Goal: Task Accomplishment & Management: Manage account settings

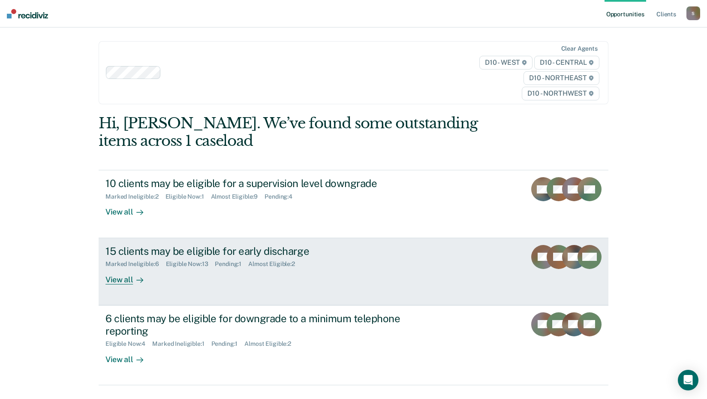
click at [228, 264] on div "Pending : 1" at bounding box center [231, 263] width 33 height 7
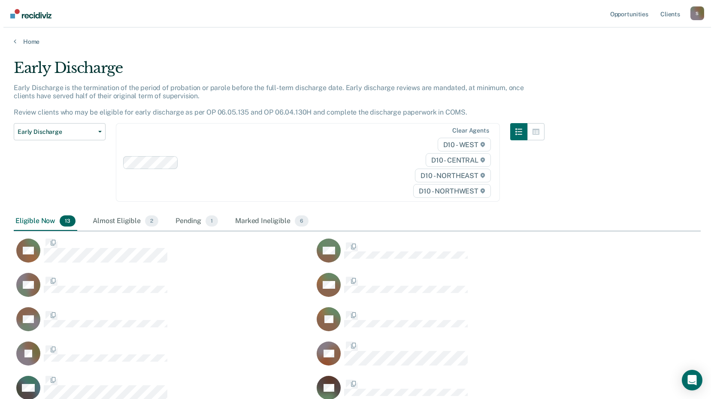
scroll to position [410, 680]
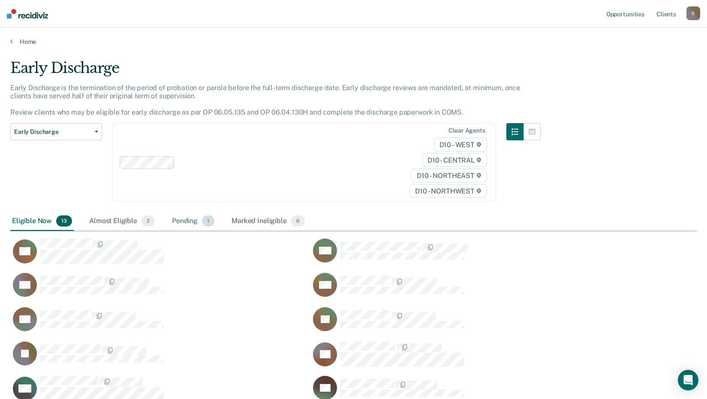
click at [190, 222] on div "Pending 1" at bounding box center [193, 221] width 46 height 19
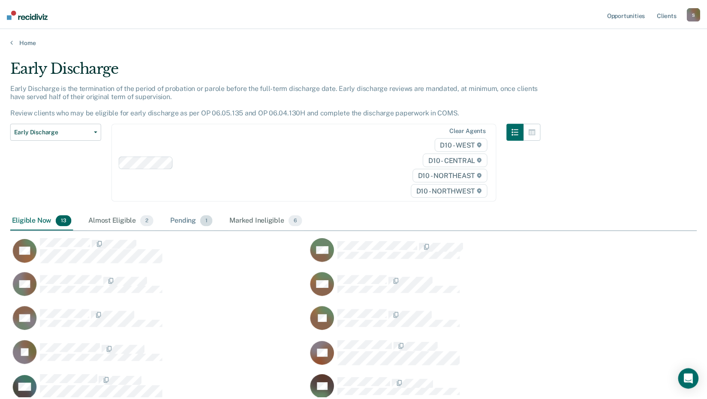
scroll to position [7, 7]
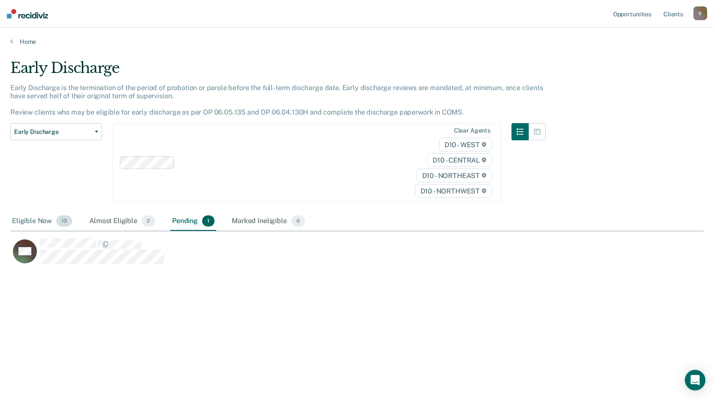
click at [18, 220] on div "Eligible Now 13" at bounding box center [41, 221] width 63 height 19
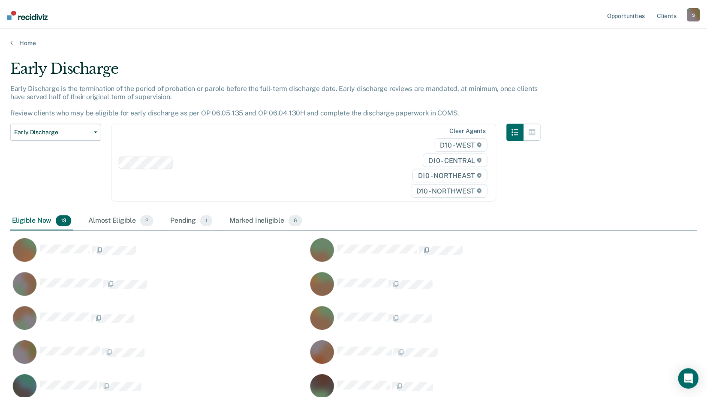
scroll to position [410, 680]
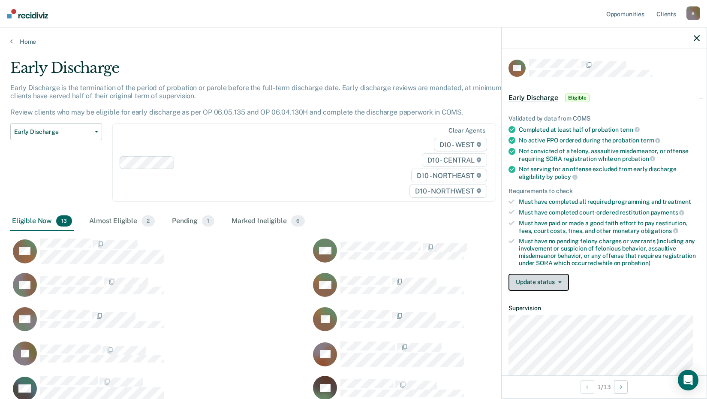
click at [563, 278] on button "Update status" at bounding box center [539, 282] width 60 height 17
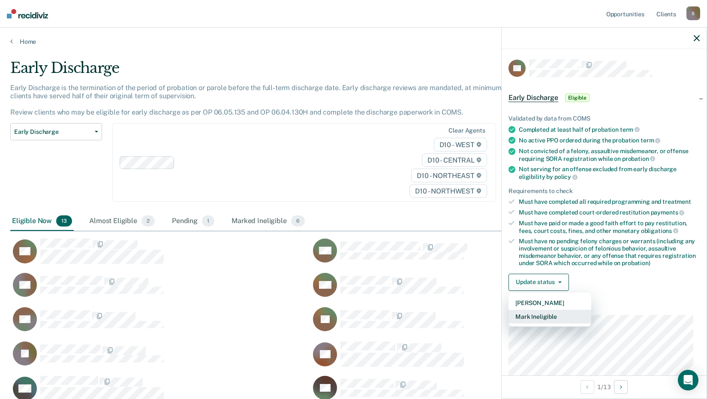
click at [550, 314] on button "Mark Ineligible" at bounding box center [550, 317] width 83 height 14
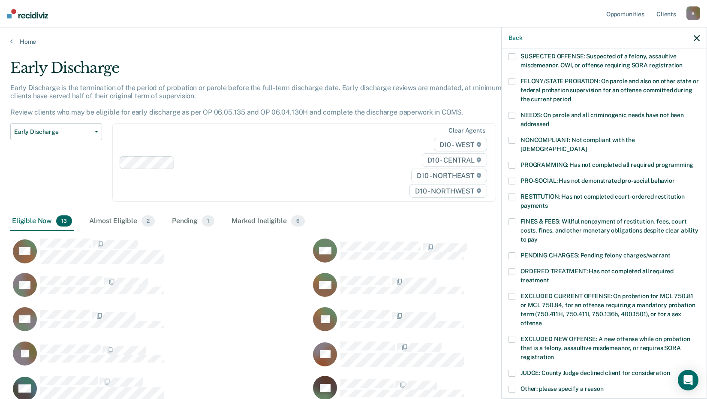
scroll to position [43, 0]
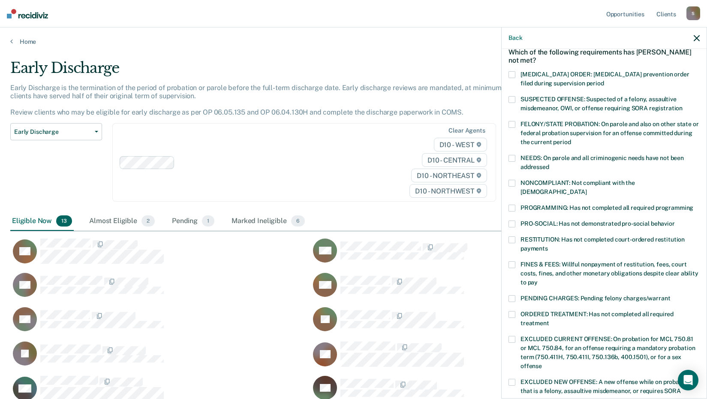
click at [514, 181] on span at bounding box center [512, 183] width 7 height 7
click at [587, 189] on input "NONCOMPLIANT: Not compliant with the [DEMOGRAPHIC_DATA]" at bounding box center [587, 189] width 0 height 0
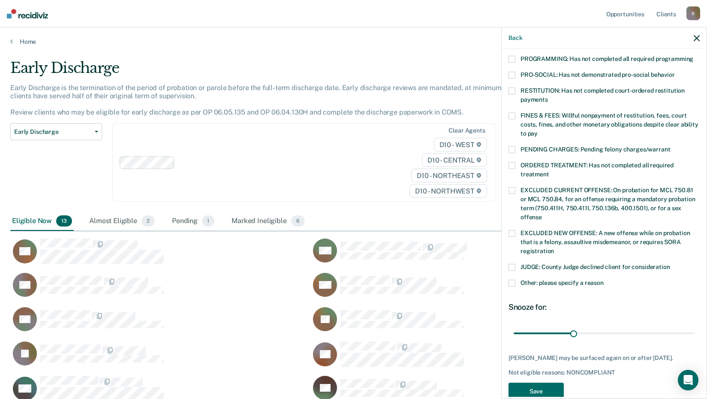
scroll to position [201, 0]
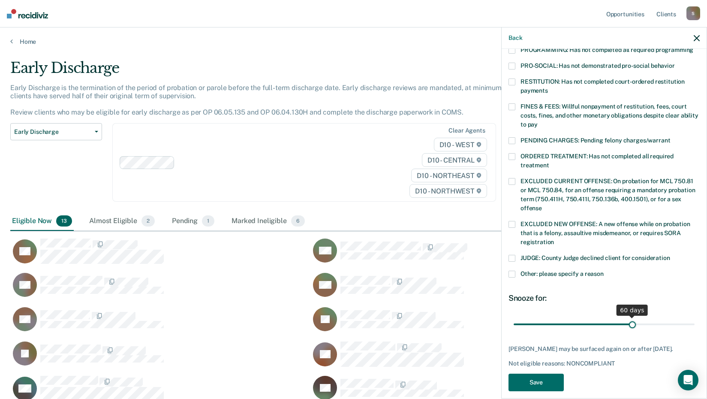
drag, startPoint x: 572, startPoint y: 312, endPoint x: 628, endPoint y: 311, distance: 56.2
type input "60"
click at [628, 317] on input "range" at bounding box center [604, 324] width 181 height 15
click at [529, 379] on button "Save" at bounding box center [536, 383] width 55 height 18
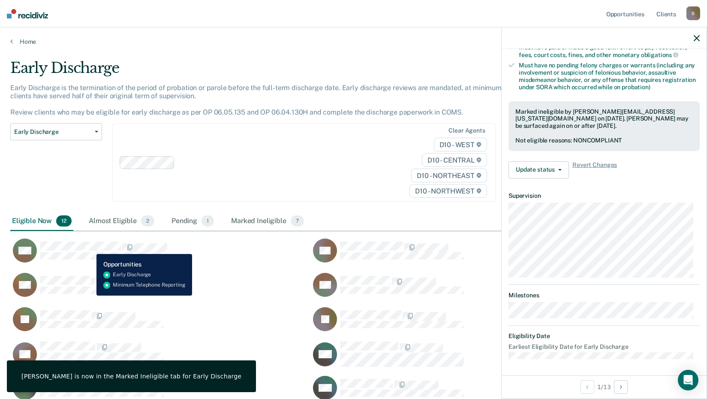
scroll to position [104, 0]
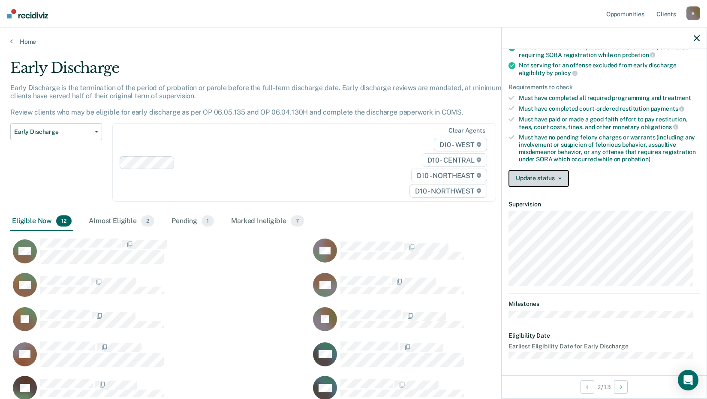
click at [562, 178] on button "Update status" at bounding box center [539, 178] width 60 height 17
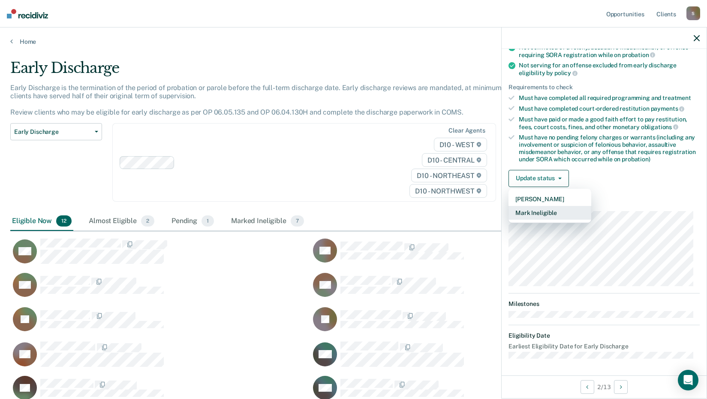
click at [550, 214] on button "Mark Ineligible" at bounding box center [550, 213] width 83 height 14
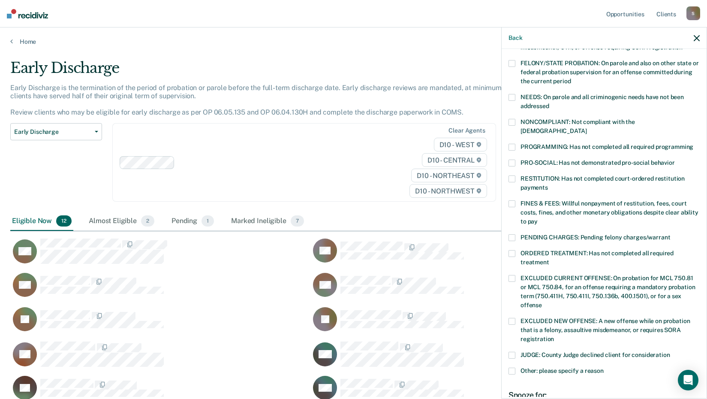
click at [516, 144] on label "PROGRAMMING: Has not completed all required programming" at bounding box center [604, 148] width 191 height 9
click at [694, 144] on input "PROGRAMMING: Has not completed all required programming" at bounding box center [694, 144] width 0 height 0
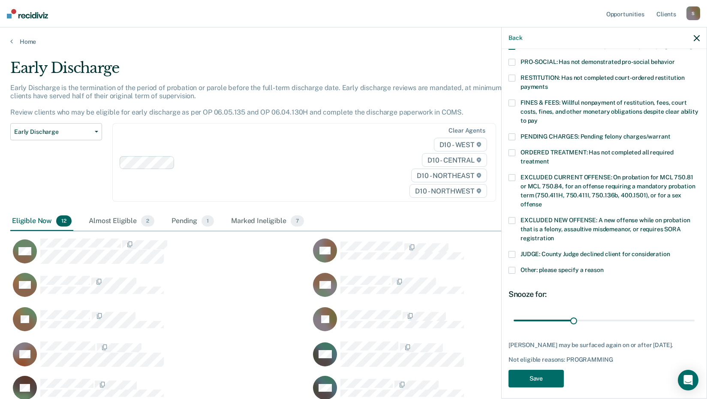
scroll to position [208, 0]
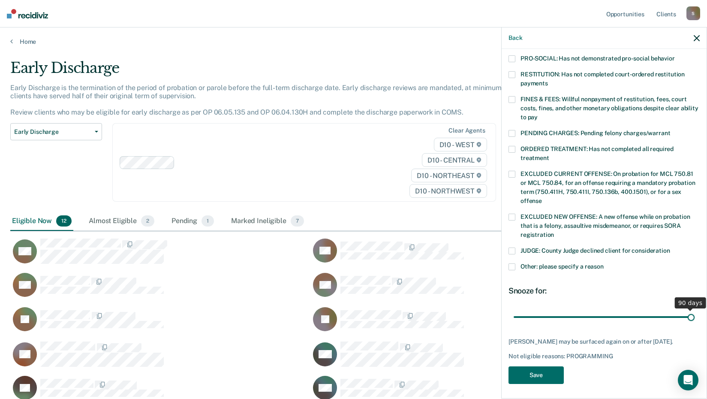
drag, startPoint x: 575, startPoint y: 306, endPoint x: 635, endPoint y: 360, distance: 79.9
type input "90"
click at [687, 310] on input "range" at bounding box center [604, 316] width 181 height 15
click at [542, 370] on button "Save" at bounding box center [536, 375] width 55 height 18
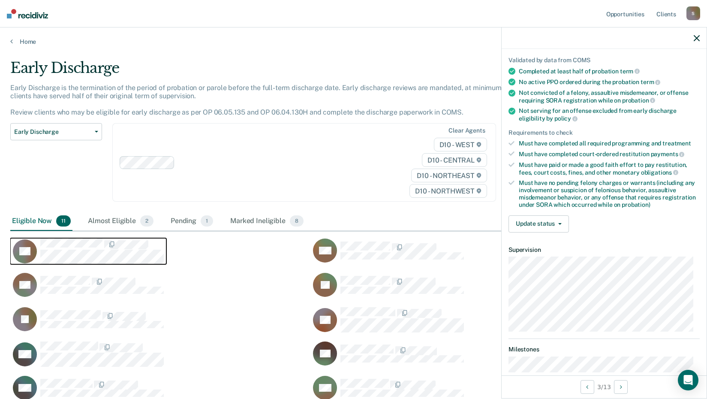
scroll to position [27, 0]
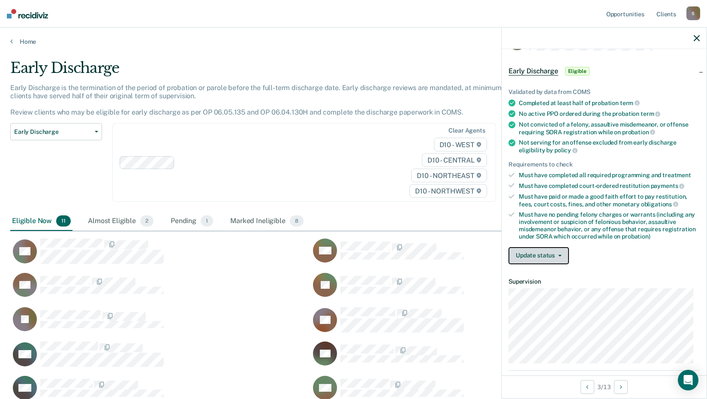
click at [564, 255] on button "Update status" at bounding box center [539, 255] width 60 height 17
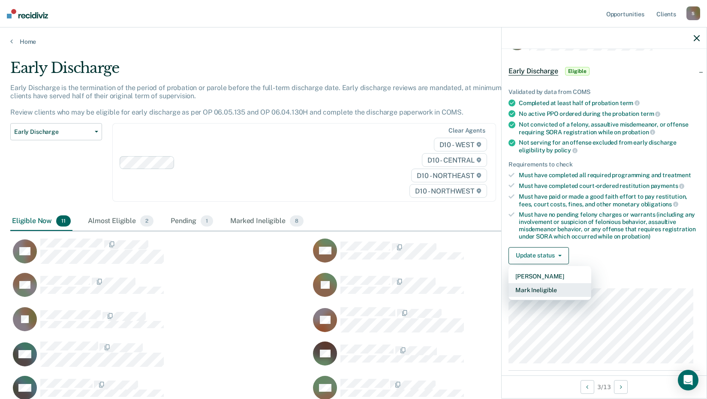
click at [536, 288] on button "Mark Ineligible" at bounding box center [550, 290] width 83 height 14
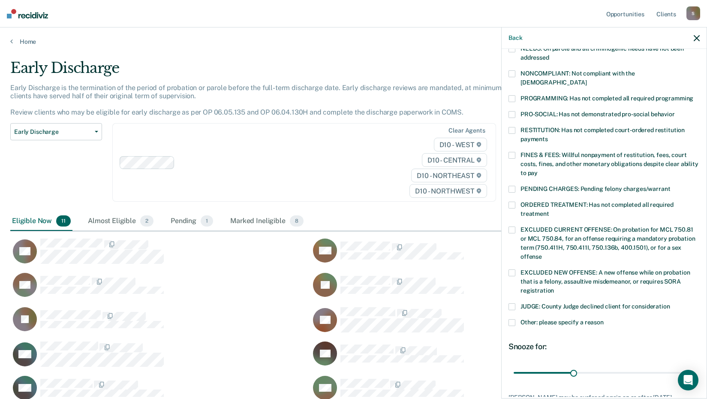
scroll to position [172, 0]
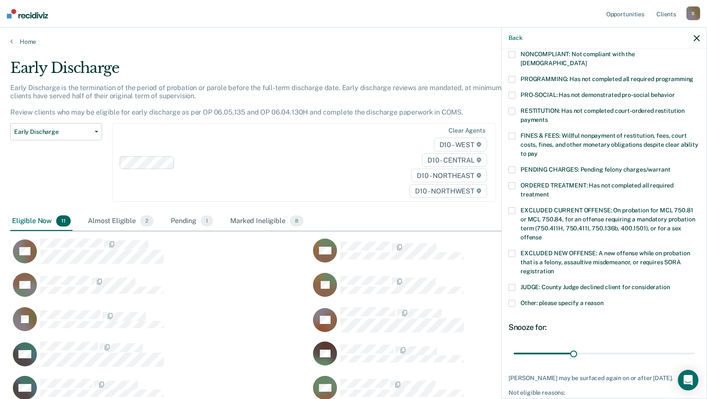
click at [511, 300] on span at bounding box center [512, 303] width 7 height 7
click at [604, 300] on input "Other: please specify a reason" at bounding box center [604, 300] width 0 height 0
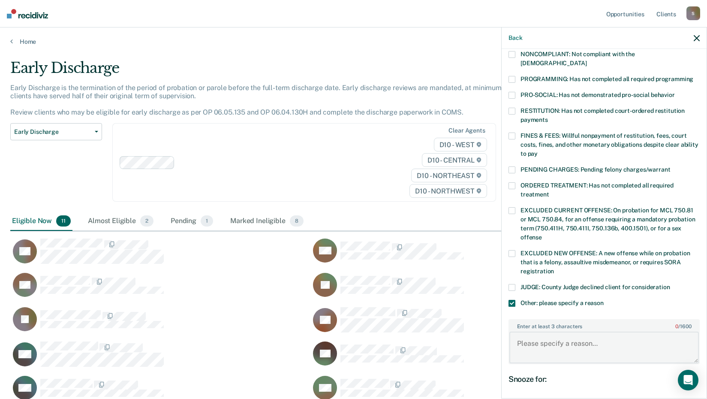
click at [541, 332] on textarea "Enter at least 3 characters 0 / 1600" at bounding box center [605, 348] width 190 height 32
type textarea "Has not completed community service hours."
drag, startPoint x: 571, startPoint y: 394, endPoint x: 700, endPoint y: 393, distance: 128.7
type input "90"
click at [695, 398] on input "range" at bounding box center [604, 405] width 181 height 15
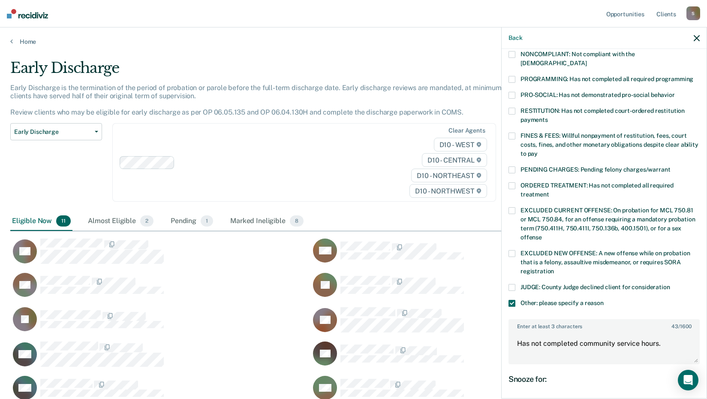
scroll to position [260, 0]
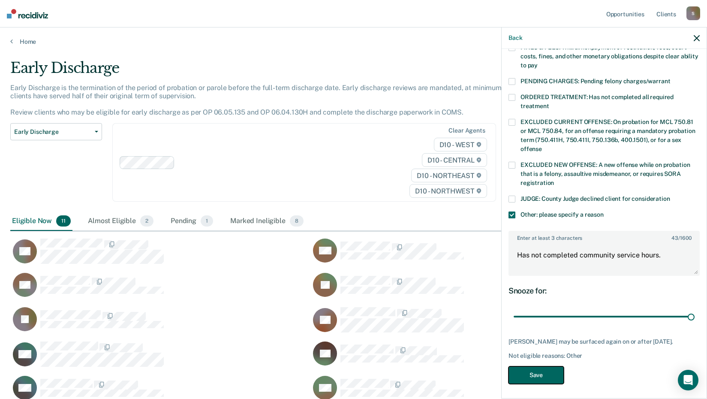
click at [545, 375] on button "Save" at bounding box center [536, 375] width 55 height 18
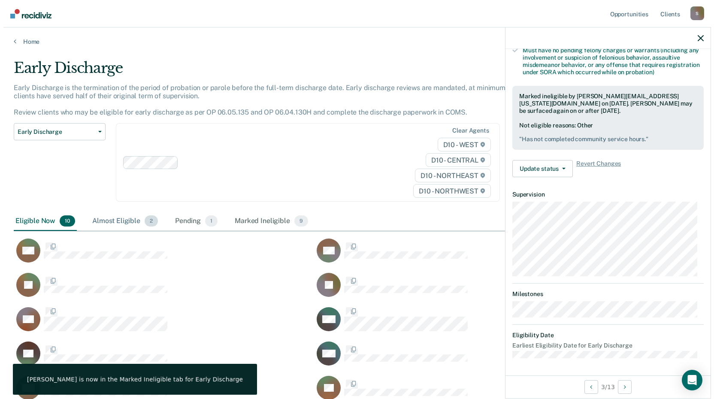
scroll to position [190, 0]
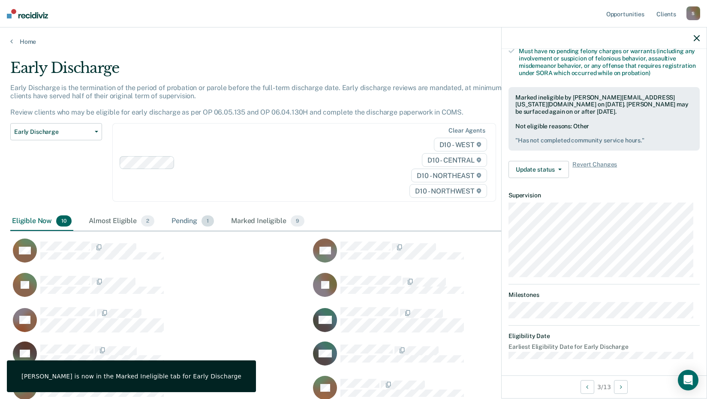
click at [193, 219] on div "Pending 1" at bounding box center [193, 221] width 46 height 19
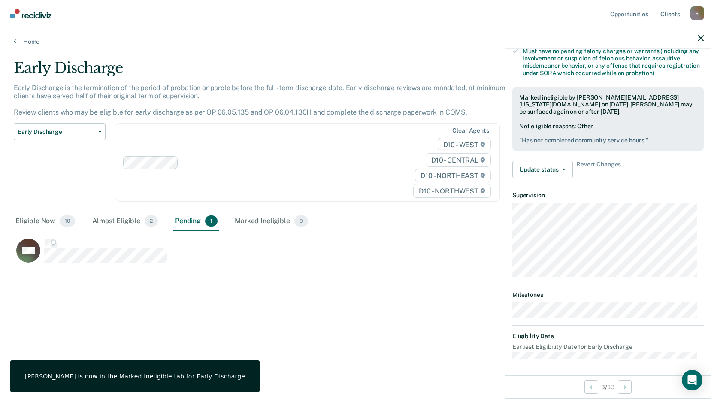
scroll to position [7, 7]
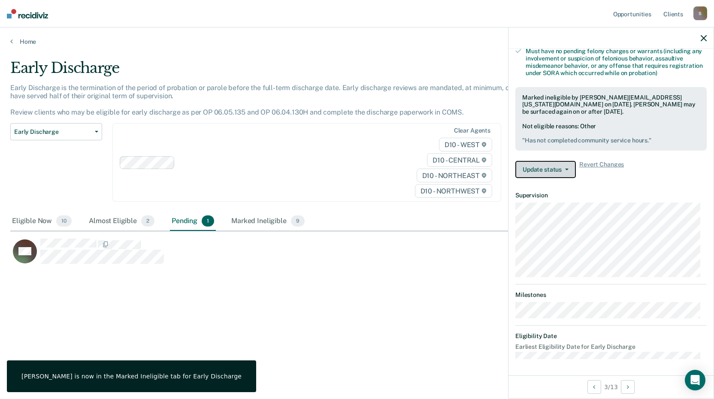
click at [563, 172] on button "Update status" at bounding box center [545, 169] width 60 height 17
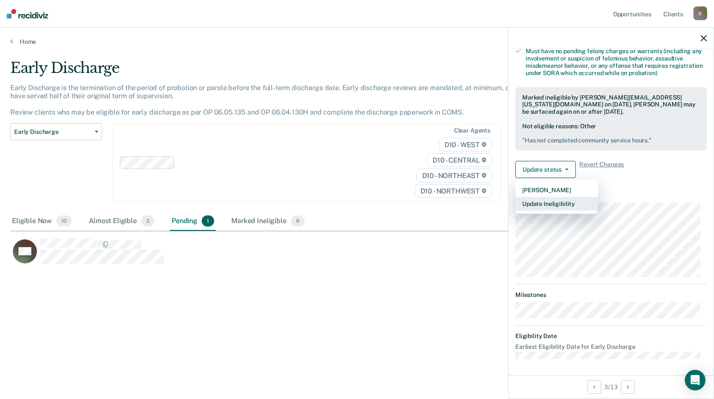
click at [550, 207] on button "Update Ineligibility" at bounding box center [556, 204] width 83 height 14
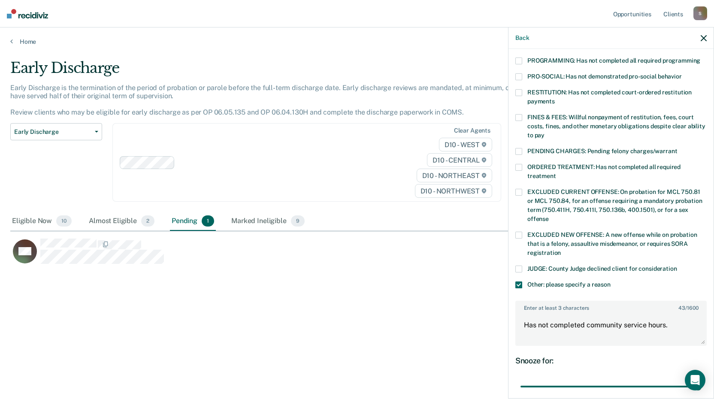
click at [521, 266] on span at bounding box center [518, 269] width 7 height 7
click at [677, 266] on input "JUDGE: County Judge declined client for consideration" at bounding box center [677, 266] width 0 height 0
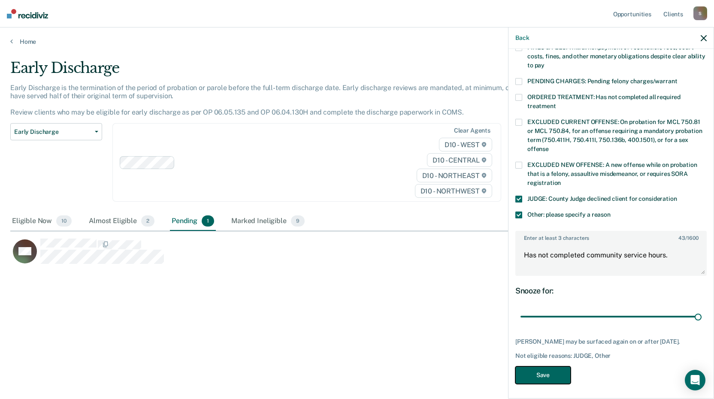
click at [548, 369] on button "Save" at bounding box center [542, 375] width 55 height 18
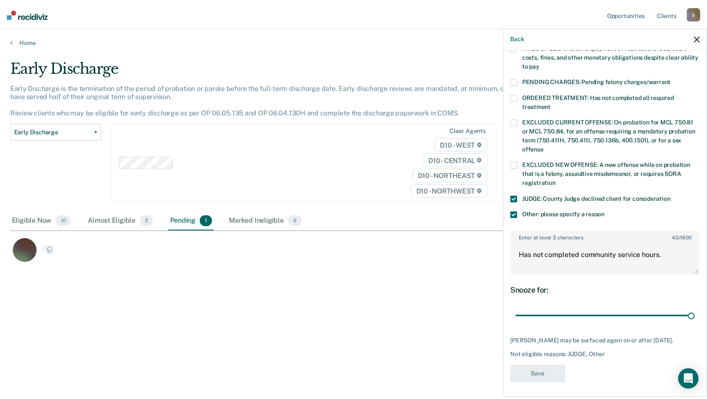
scroll to position [190, 0]
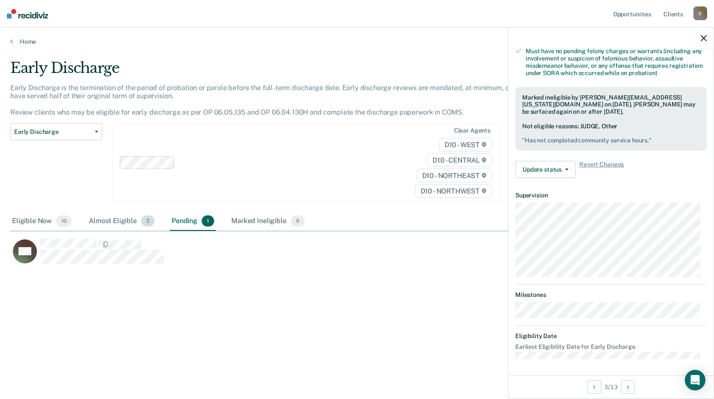
click at [115, 223] on div "Almost Eligible 2" at bounding box center [121, 221] width 69 height 19
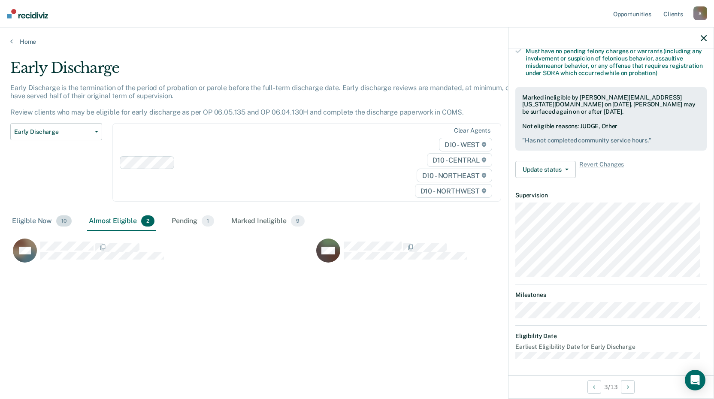
click at [37, 221] on div "Eligible Now 10" at bounding box center [41, 221] width 63 height 19
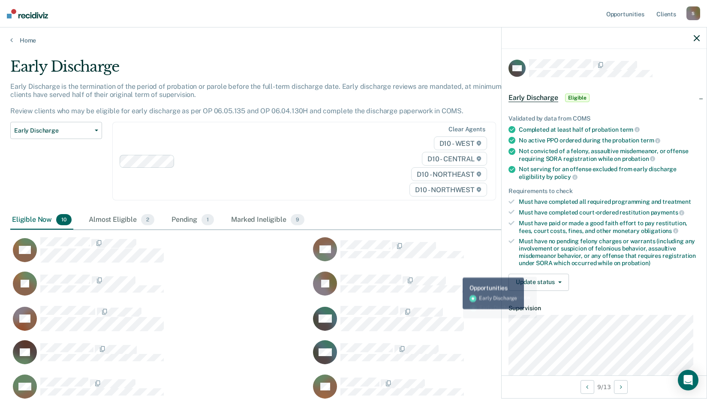
scroll to position [0, 0]
